Goal: Task Accomplishment & Management: Complete application form

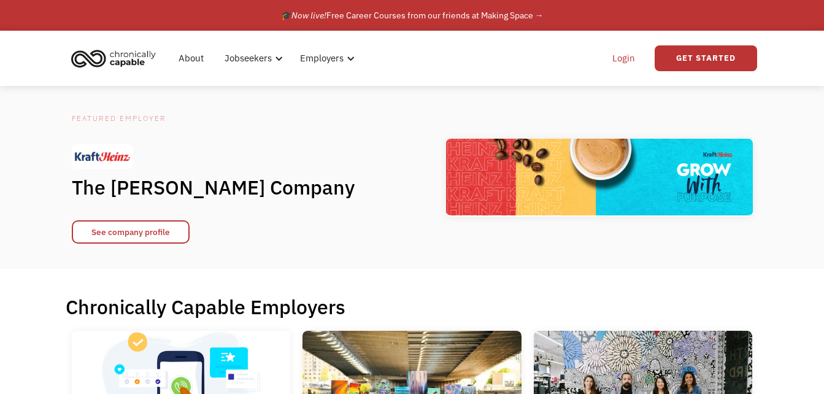
click at [623, 60] on link "Login" at bounding box center [623, 58] width 37 height 39
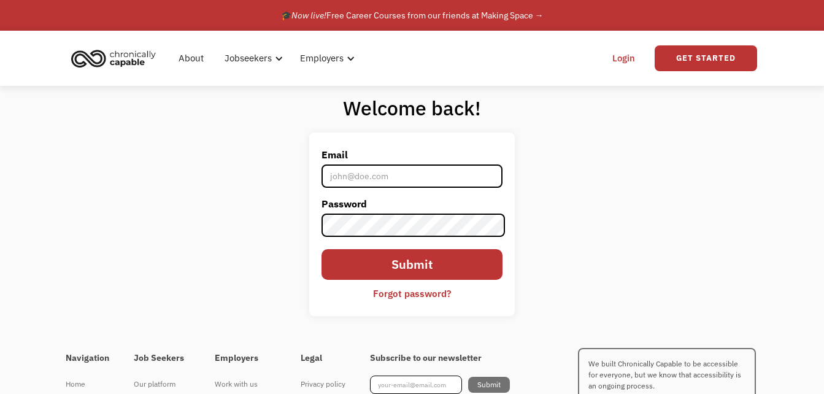
click at [371, 178] on input "Email" at bounding box center [412, 175] width 182 height 23
type input "isthismicon@aol.com"
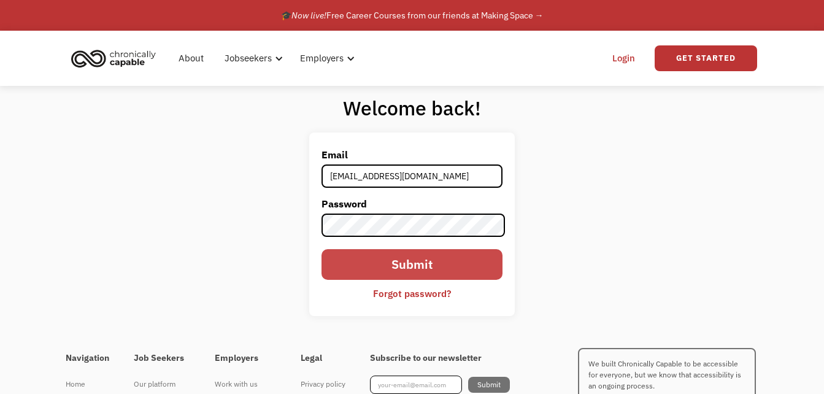
click at [443, 272] on input "Submit" at bounding box center [412, 264] width 182 height 31
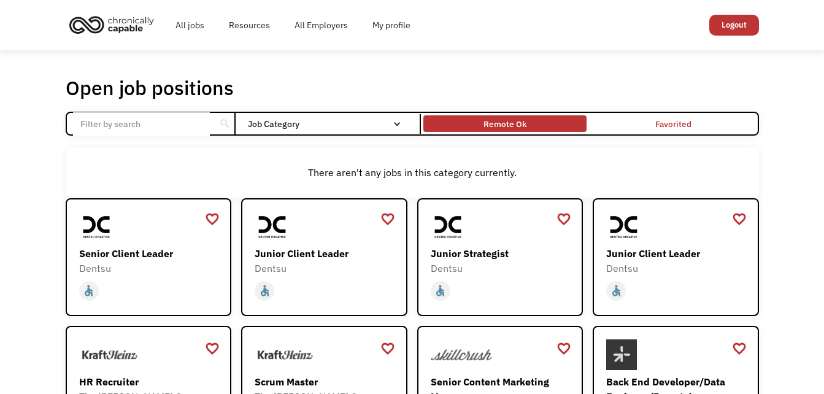
click at [507, 120] on div "Remote Ok" at bounding box center [504, 124] width 43 height 15
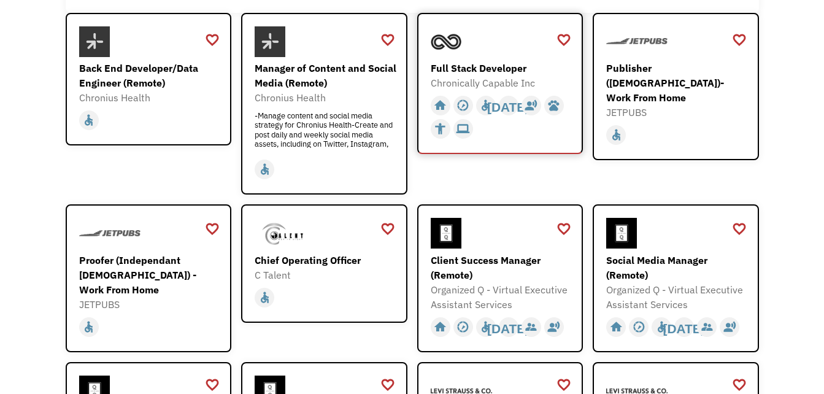
scroll to position [245, 0]
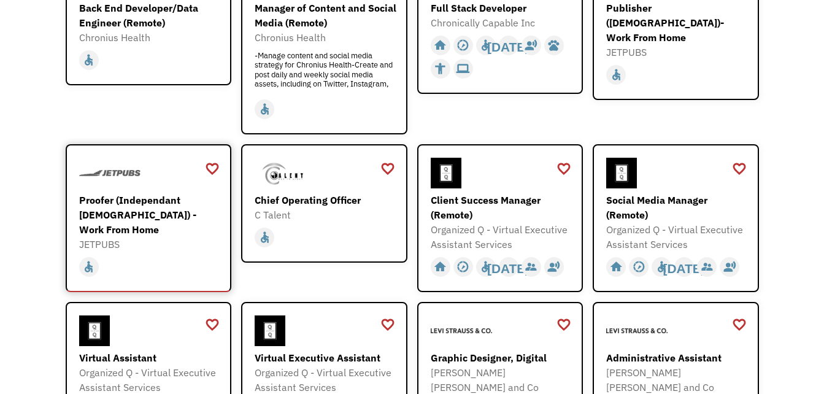
click at [90, 196] on div "Proofer (Independant [DEMOGRAPHIC_DATA]) - Work From Home" at bounding box center [150, 215] width 142 height 44
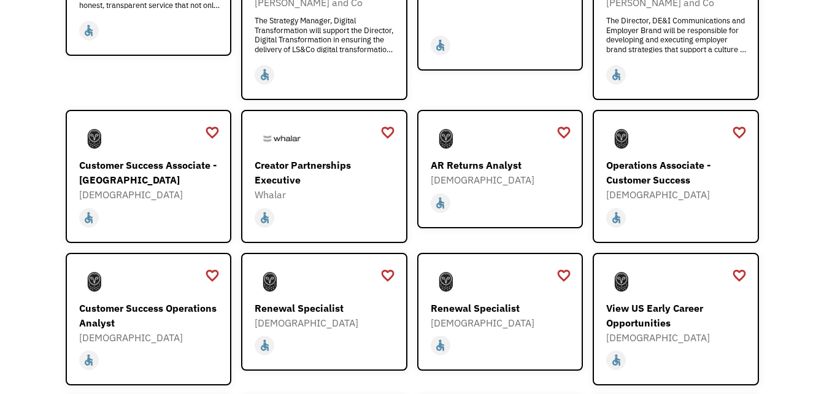
scroll to position [859, 0]
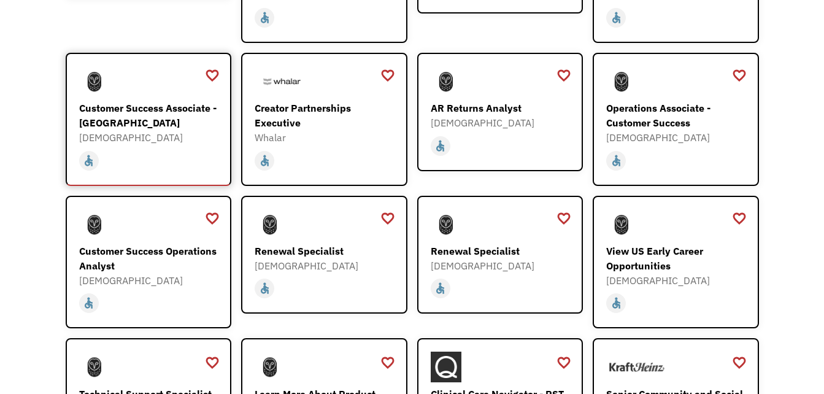
click at [136, 101] on div "Customer Success Associate - [GEOGRAPHIC_DATA]" at bounding box center [150, 115] width 142 height 29
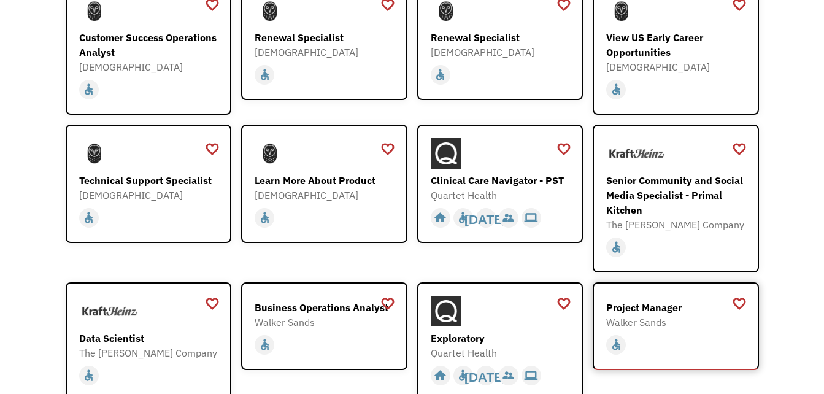
scroll to position [1104, 0]
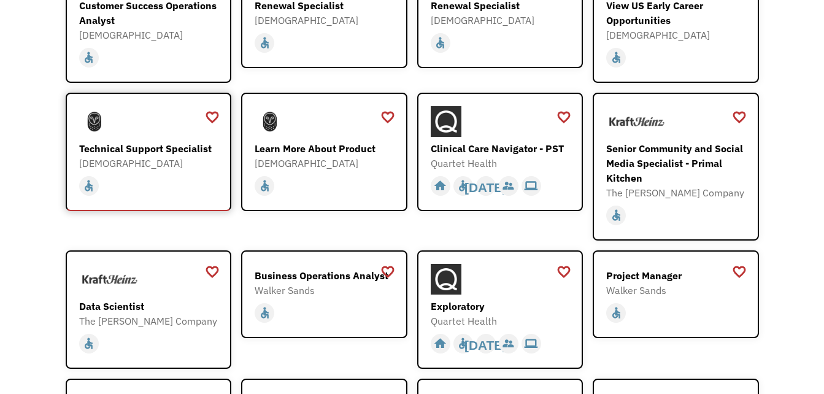
click at [128, 156] on div "Samsara" at bounding box center [150, 163] width 142 height 15
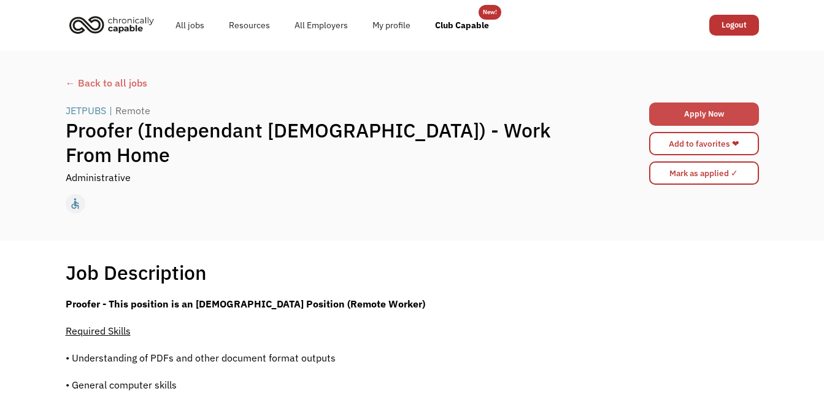
click at [709, 119] on link "Apply Now" at bounding box center [704, 113] width 110 height 23
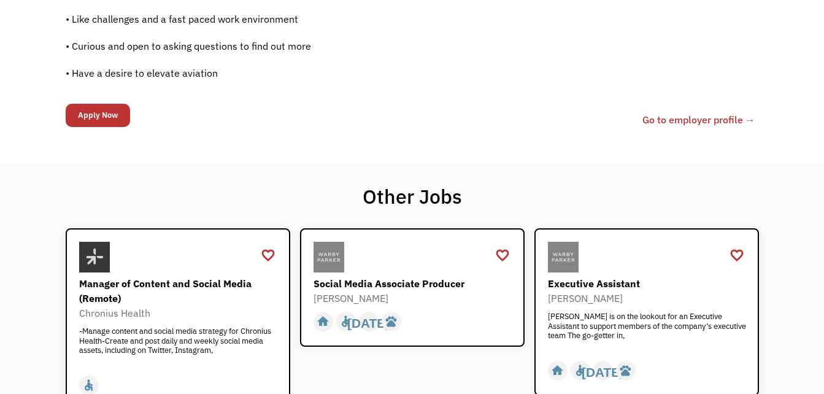
scroll to position [1043, 0]
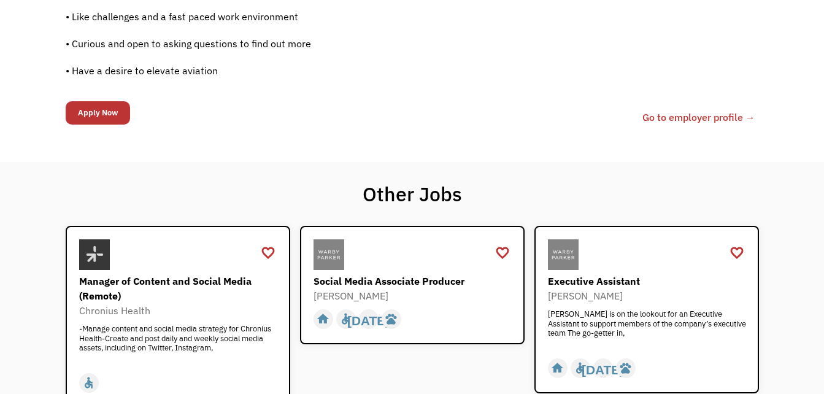
click at [686, 120] on link "Go to employer profile →" at bounding box center [698, 117] width 113 height 15
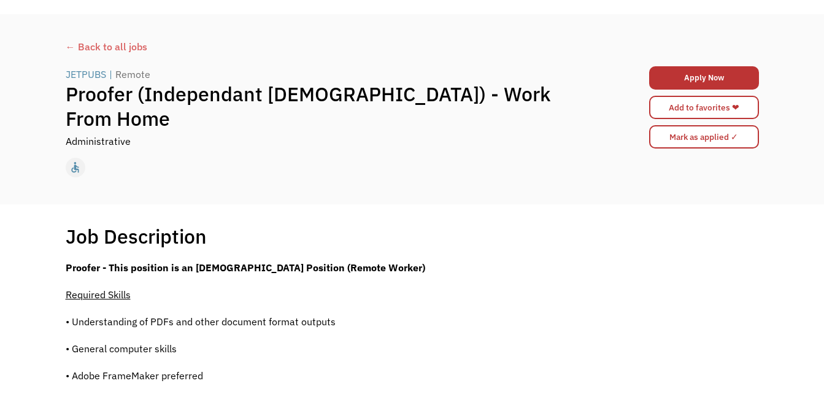
scroll to position [0, 0]
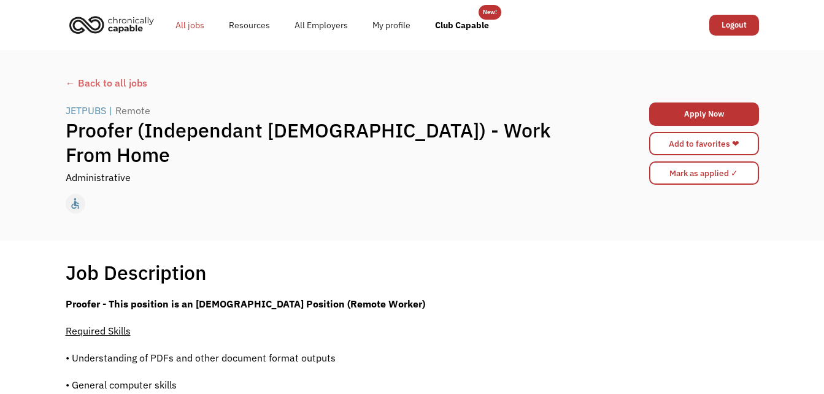
click at [191, 24] on link "All jobs" at bounding box center [189, 25] width 53 height 39
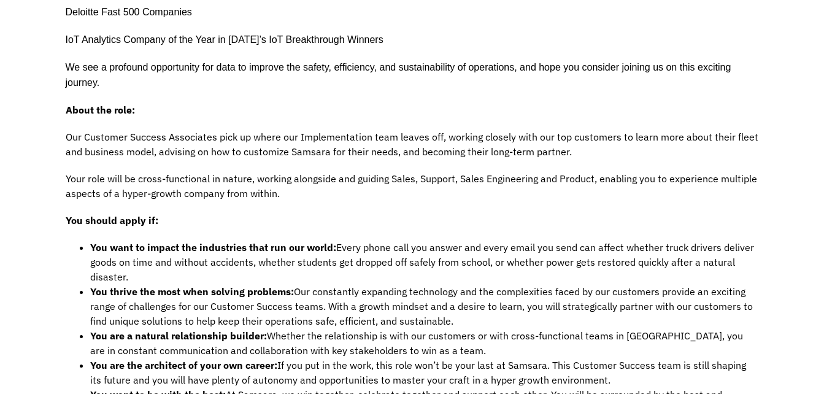
scroll to position [491, 0]
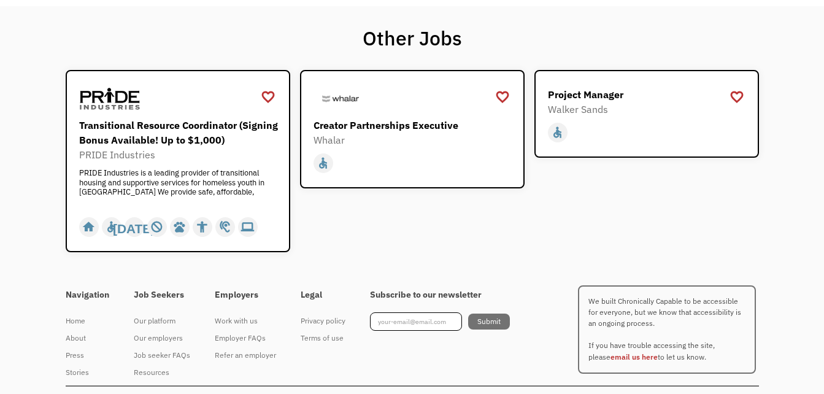
scroll to position [1862, 0]
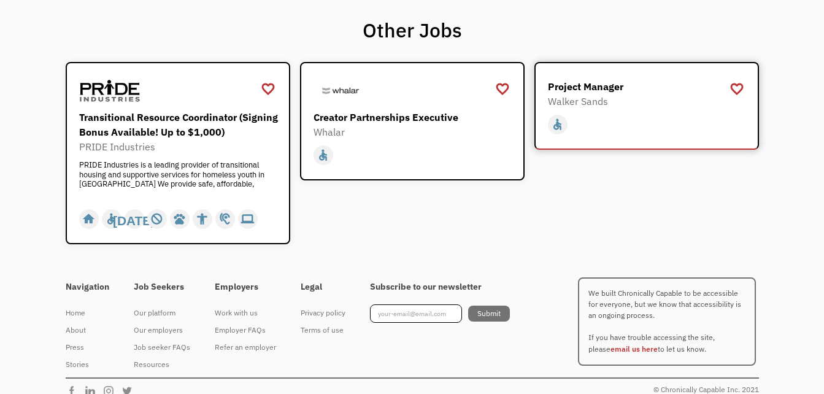
click at [578, 79] on div "Project Manager" at bounding box center [648, 86] width 201 height 15
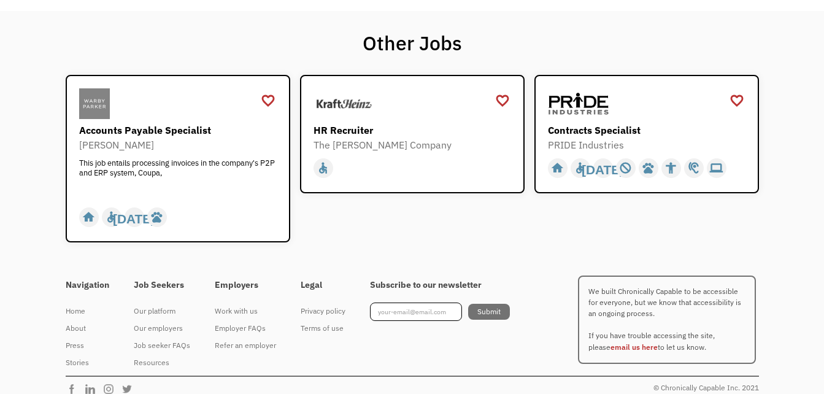
scroll to position [1030, 0]
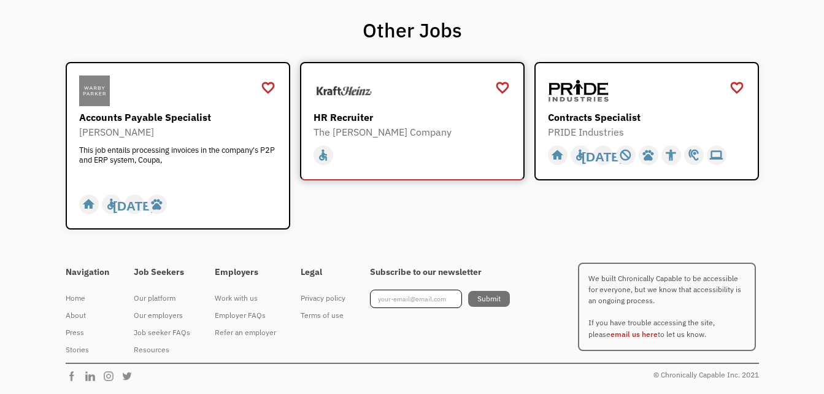
click at [351, 123] on div "HR Recruiter" at bounding box center [413, 117] width 201 height 15
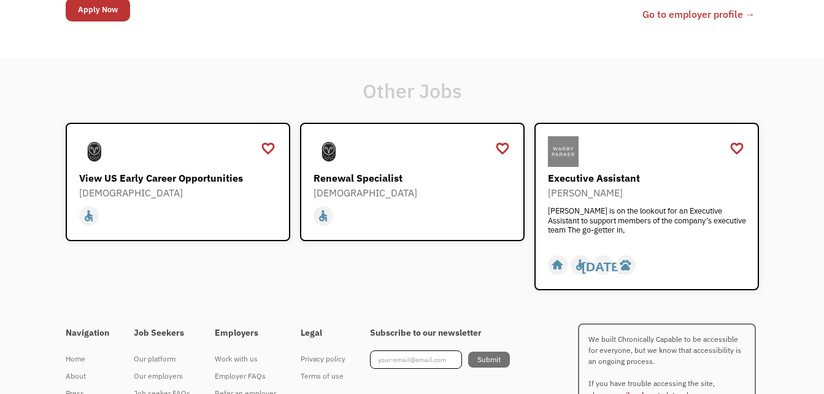
scroll to position [797, 0]
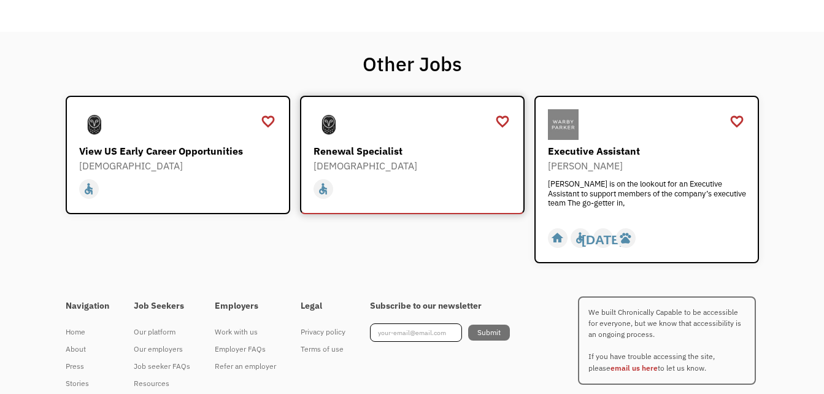
click at [369, 155] on div "Renewal Specialist" at bounding box center [413, 151] width 201 height 15
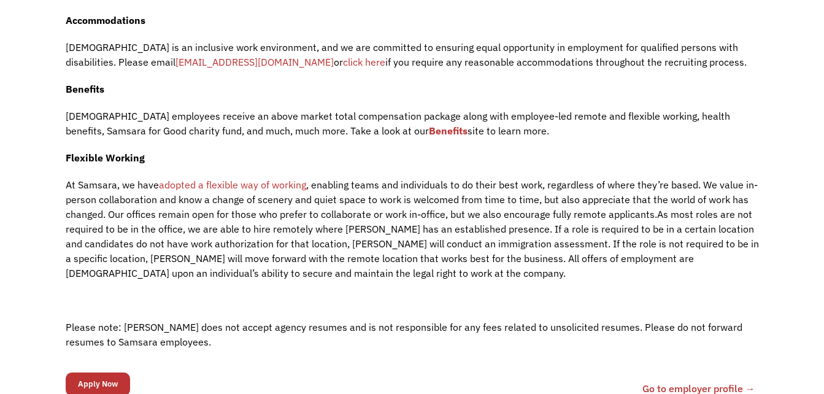
scroll to position [1349, 0]
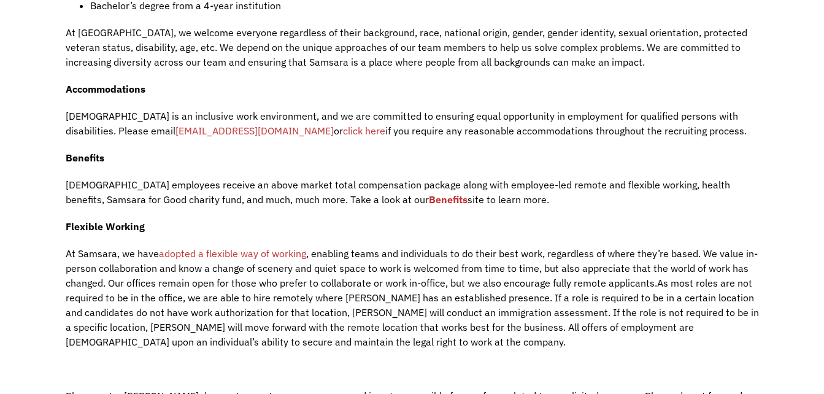
click at [429, 193] on link "Benefits" at bounding box center [448, 199] width 39 height 12
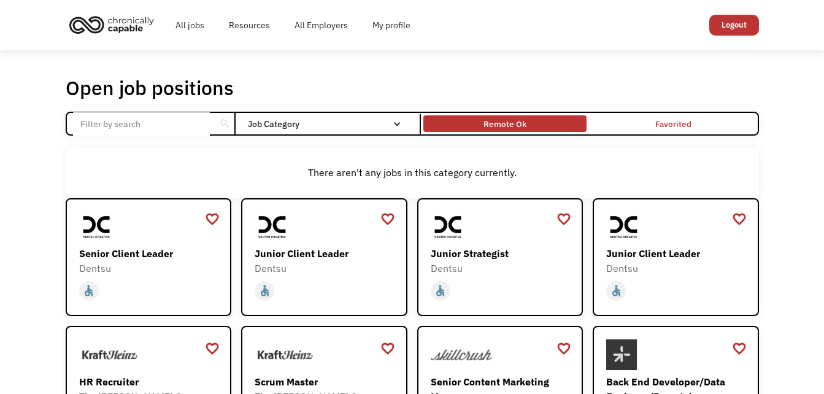
click at [491, 117] on div "Remote Ok" at bounding box center [504, 124] width 43 height 15
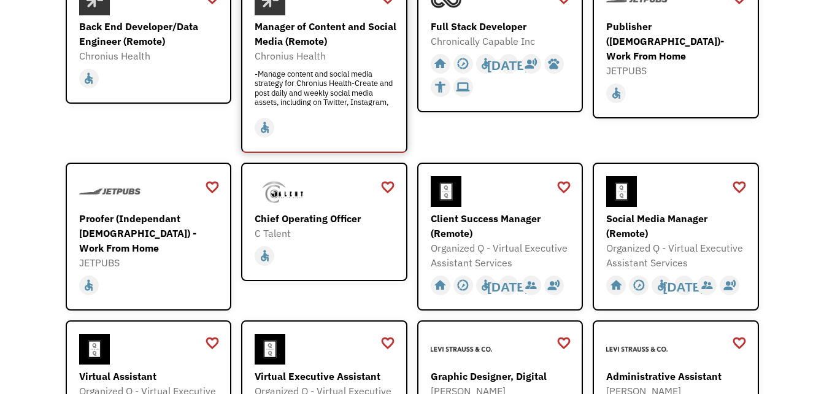
scroll to position [307, 0]
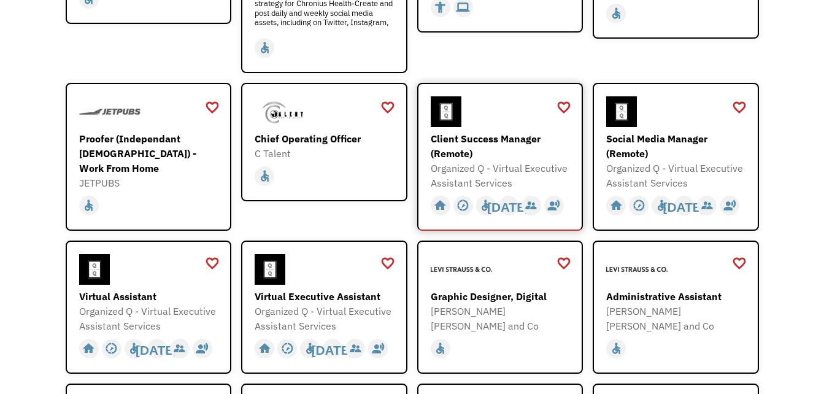
click at [482, 137] on div "Client Success Manager (Remote)" at bounding box center [502, 145] width 142 height 29
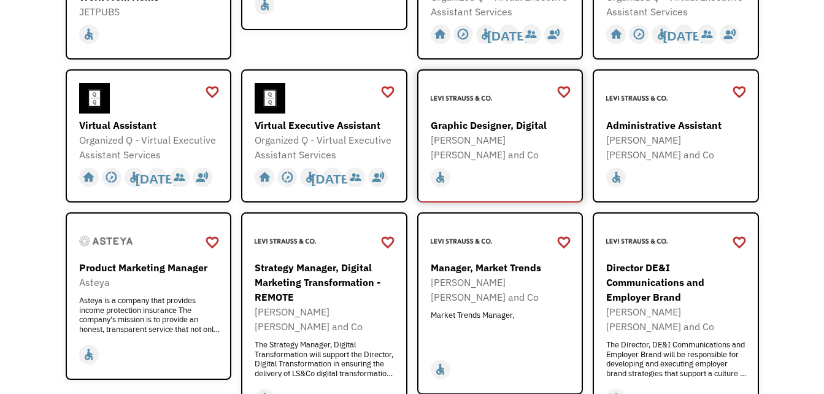
scroll to position [491, 0]
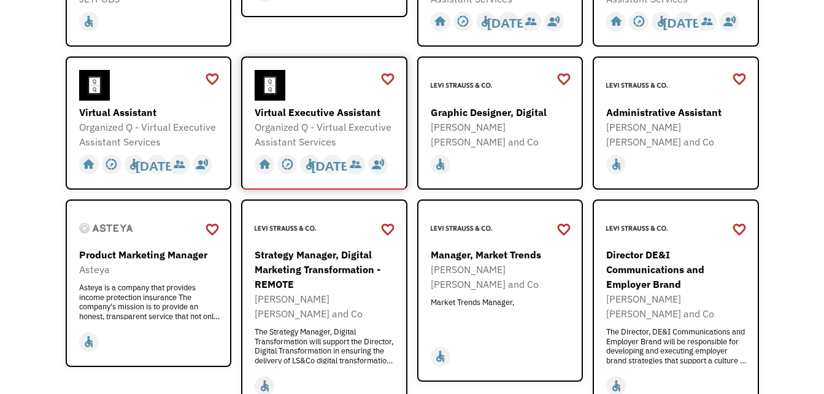
click at [324, 116] on div "Virtual Executive Assistant" at bounding box center [326, 112] width 142 height 15
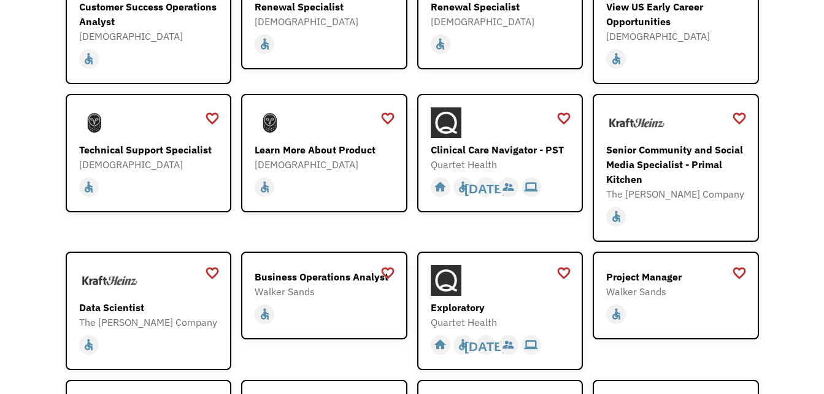
scroll to position [1104, 0]
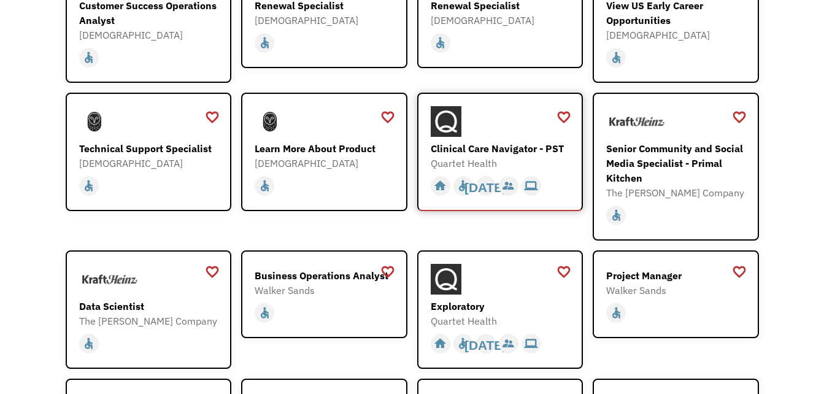
click at [504, 141] on div "Clinical Care Navigator - PST" at bounding box center [502, 148] width 142 height 15
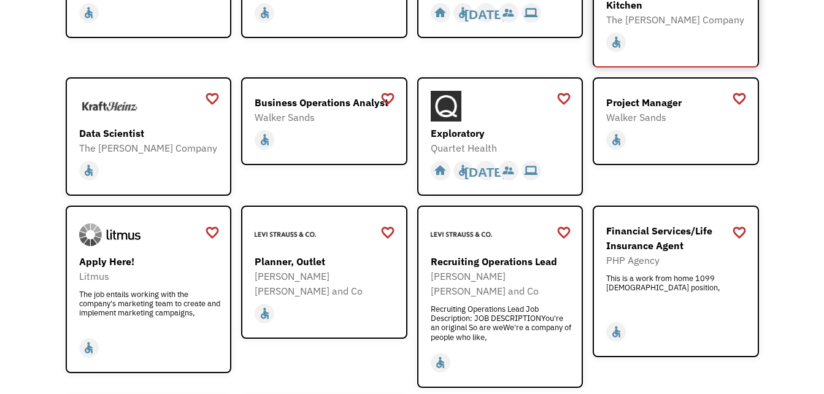
scroll to position [1288, 0]
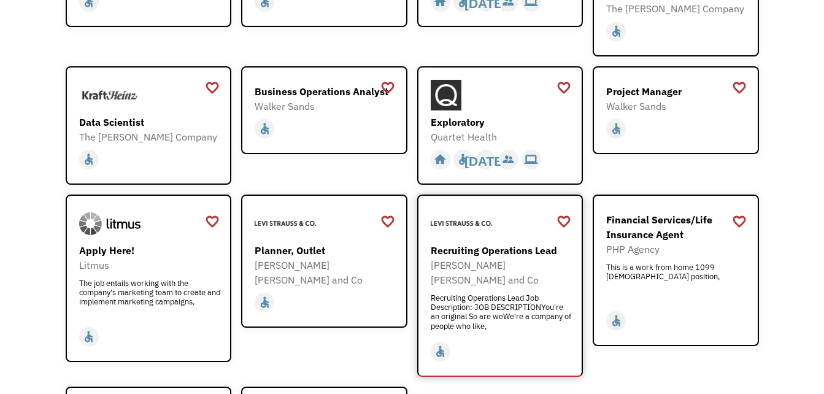
click at [451, 243] on div "Recruiting Operations Lead" at bounding box center [502, 250] width 142 height 15
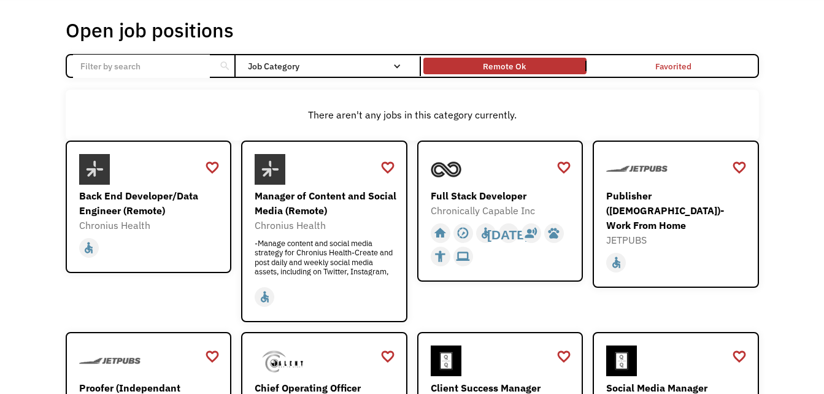
scroll to position [0, 0]
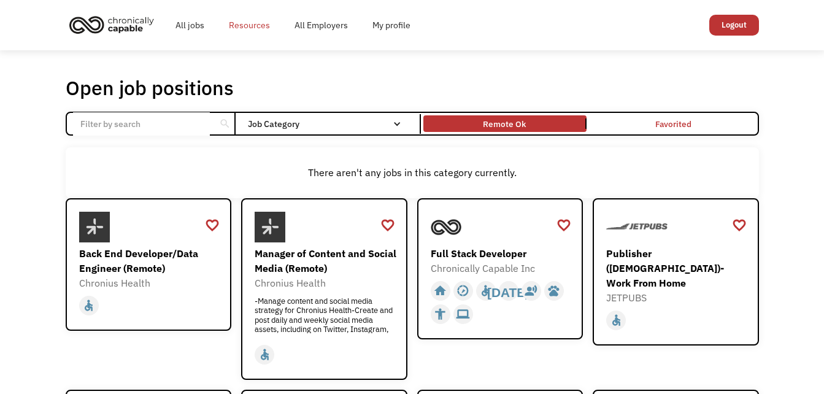
click at [245, 23] on link "Resources" at bounding box center [250, 25] width 66 height 39
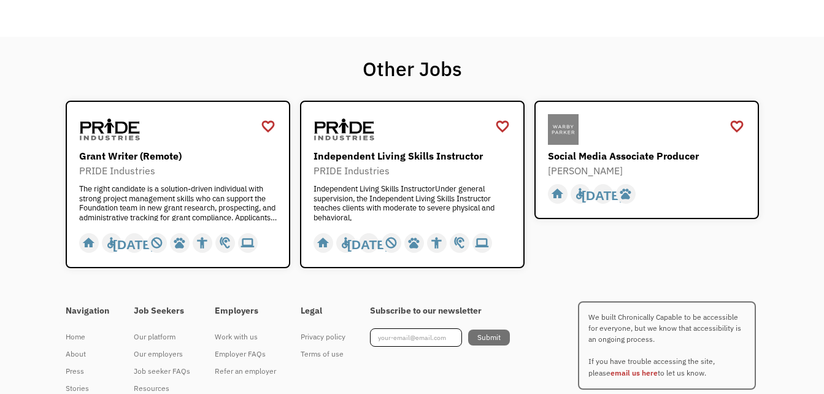
scroll to position [591, 0]
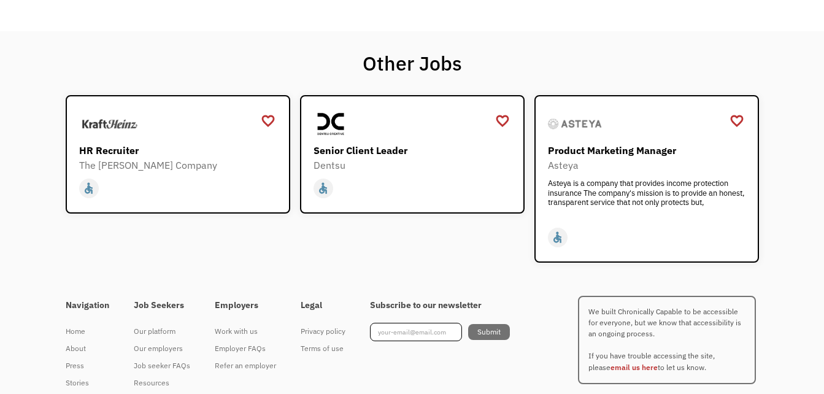
scroll to position [522, 0]
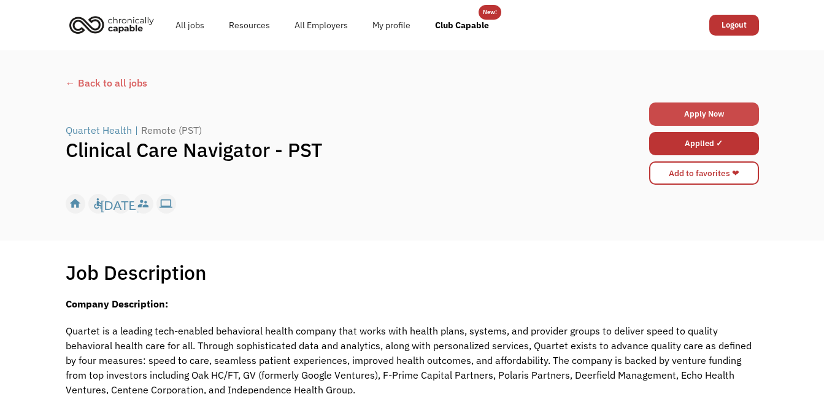
click at [698, 104] on link "Apply Now" at bounding box center [704, 113] width 110 height 23
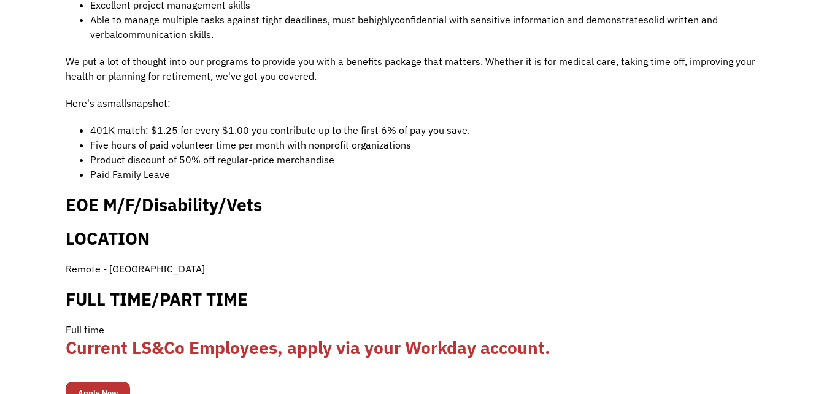
scroll to position [585, 0]
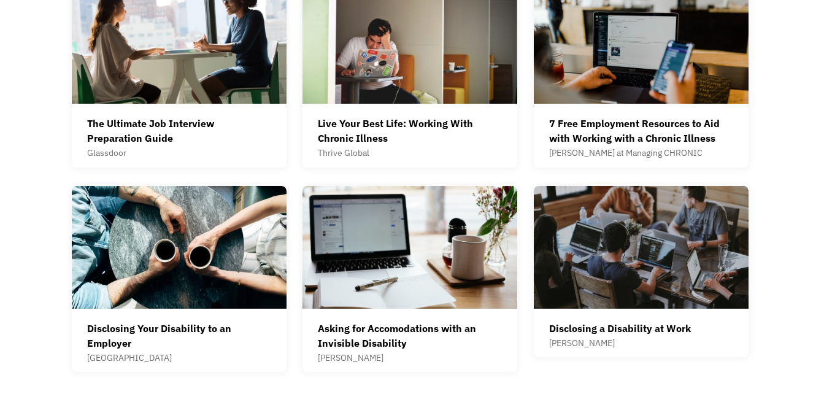
scroll to position [613, 0]
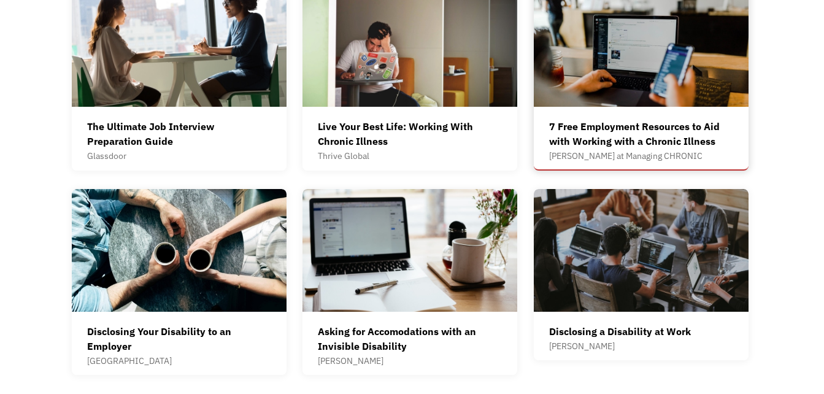
click at [619, 126] on div "7 Free Employment Resources to Aid with Working with a Chronic Illness" at bounding box center [641, 133] width 184 height 29
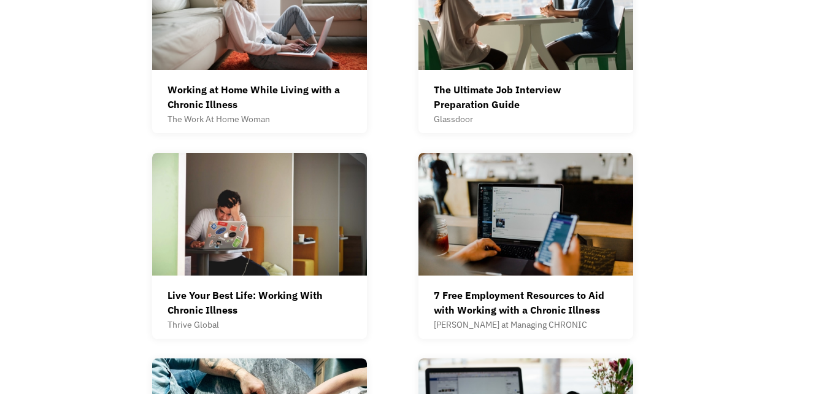
scroll to position [648, 0]
